Goal: Information Seeking & Learning: Learn about a topic

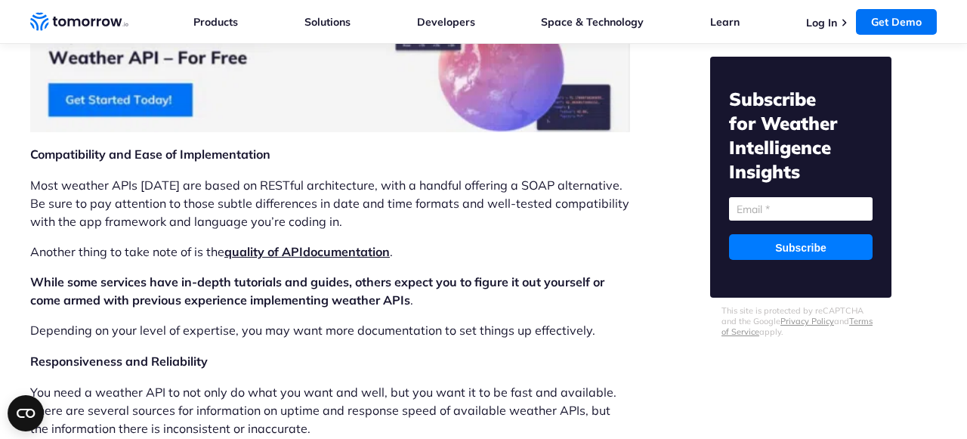
scroll to position [2720, 0]
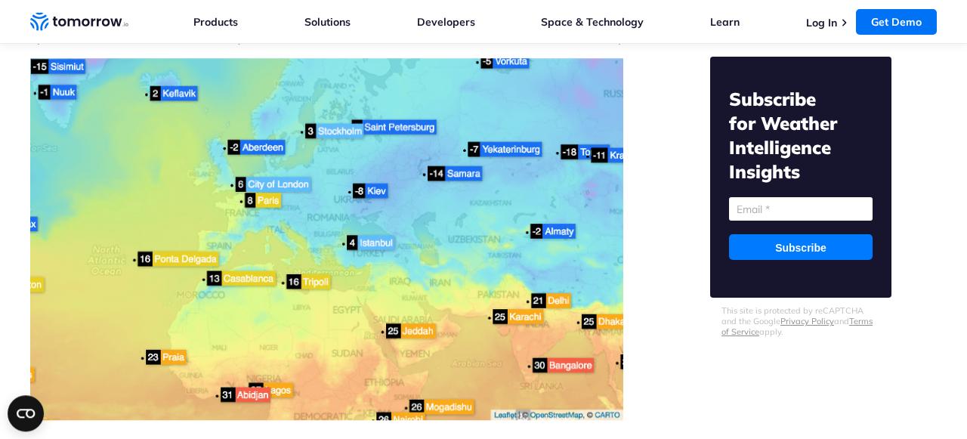
scroll to position [6007, 0]
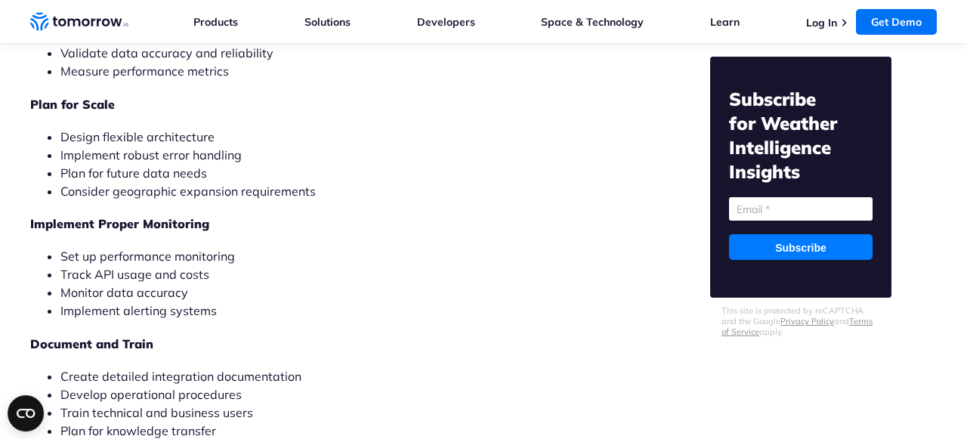
scroll to position [11883, 0]
